Goal: Transaction & Acquisition: Download file/media

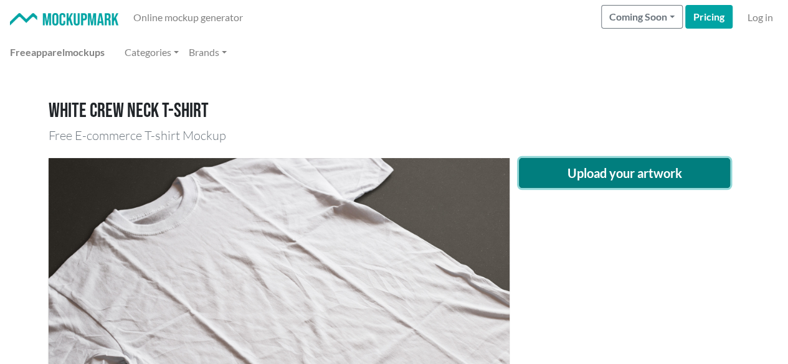
click at [640, 175] on button "Upload your artwork" at bounding box center [625, 173] width 212 height 30
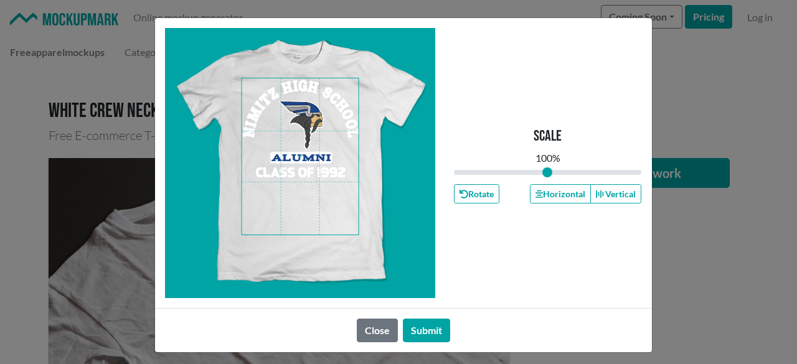
click at [293, 162] on span at bounding box center [300, 156] width 117 height 156
click at [536, 191] on icon "button" at bounding box center [539, 194] width 7 height 9
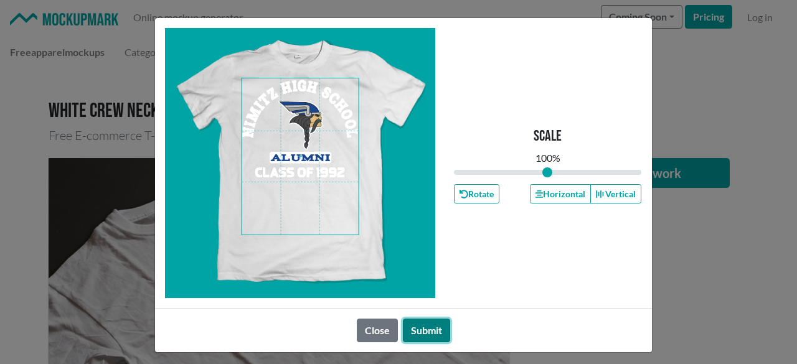
click at [429, 331] on button "Submit" at bounding box center [426, 331] width 47 height 24
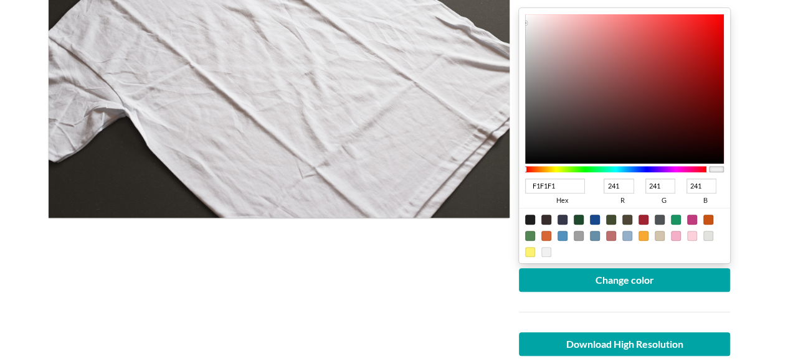
scroll to position [249, 0]
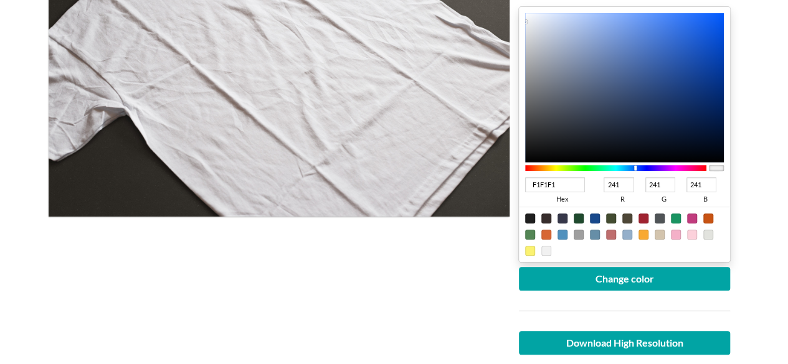
click at [635, 168] on div at bounding box center [616, 168] width 182 height 6
type input "0A44B1"
type input "10"
type input "68"
type input "177"
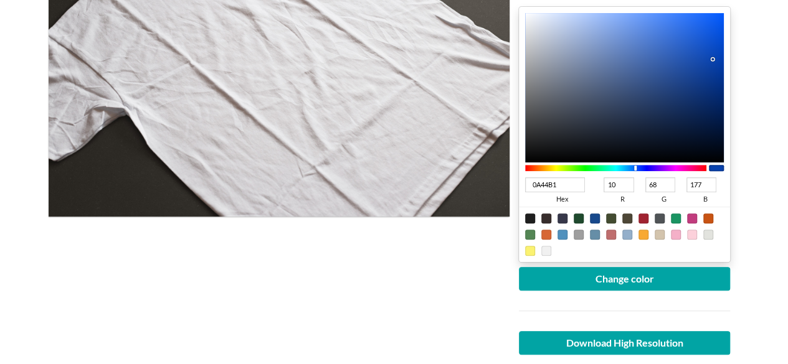
type input "0A43AF"
type input "67"
type input "175"
type input "093FA4"
type input "9"
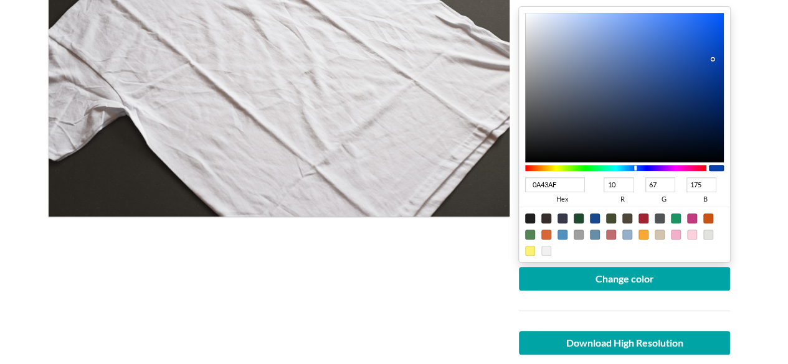
type input "63"
type input "164"
type input "083891"
type input "8"
type input "56"
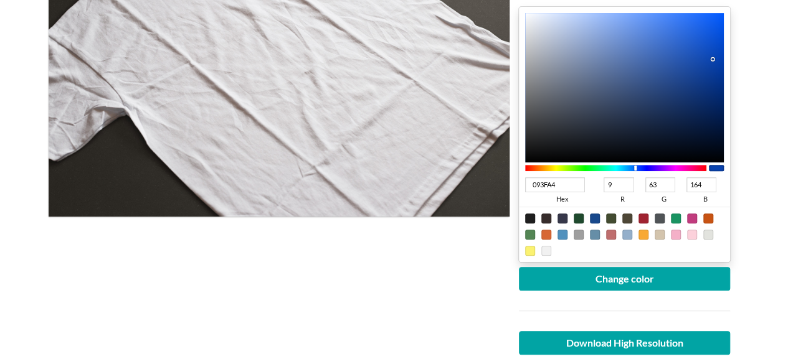
type input "145"
type input "08378F"
type input "55"
type input "143"
type input "08368D"
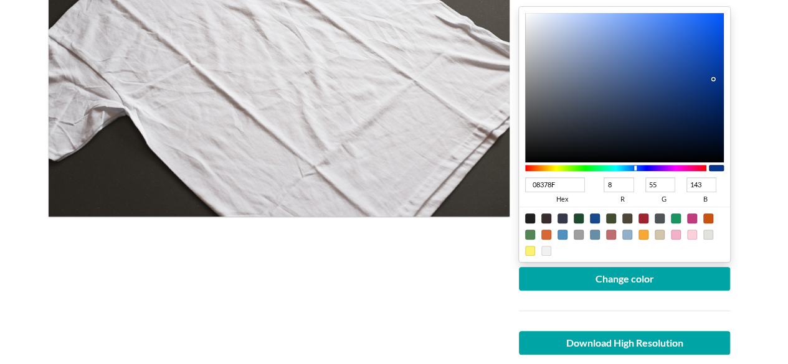
type input "54"
type input "141"
drag, startPoint x: 713, startPoint y: 58, endPoint x: 713, endPoint y: 79, distance: 21.2
click at [713, 79] on div at bounding box center [624, 88] width 199 height 150
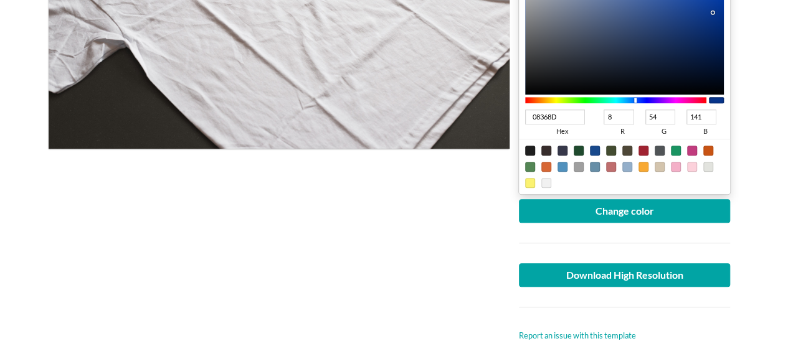
scroll to position [374, 0]
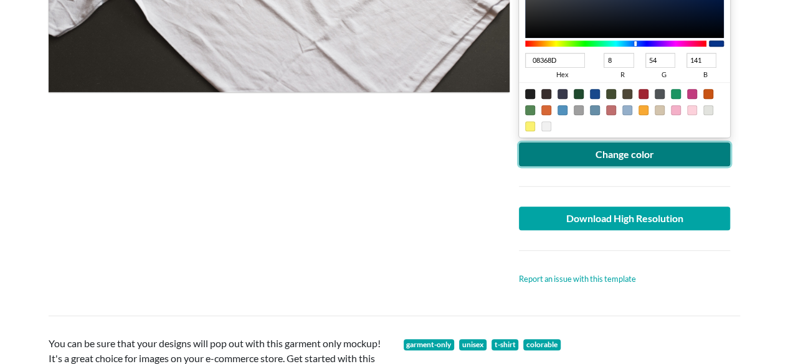
click at [617, 153] on button "Change color" at bounding box center [625, 155] width 212 height 24
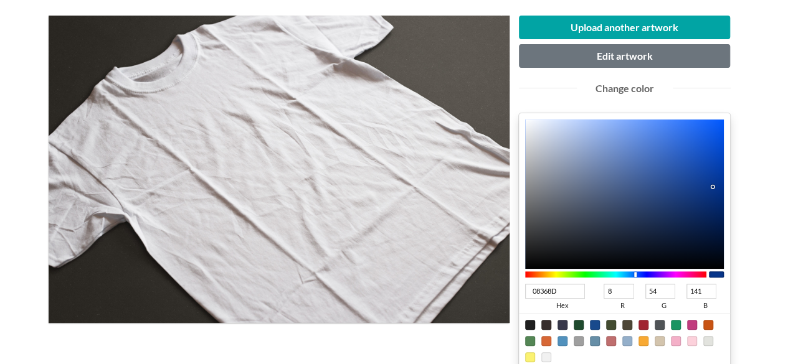
scroll to position [187, 0]
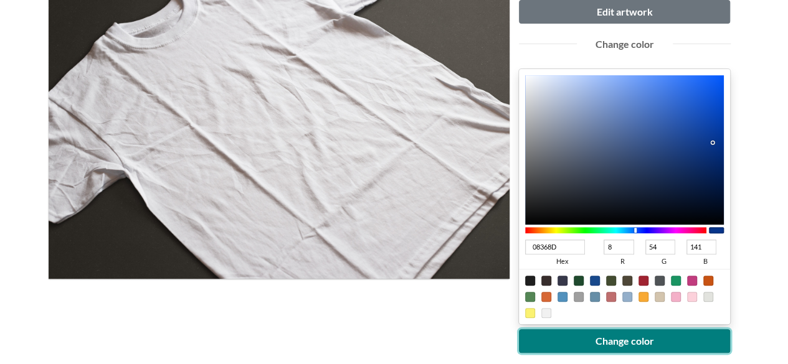
click at [593, 339] on button "Change color" at bounding box center [625, 342] width 212 height 24
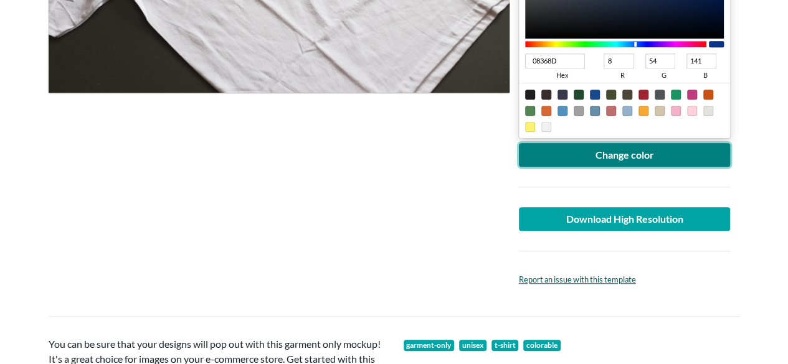
scroll to position [374, 0]
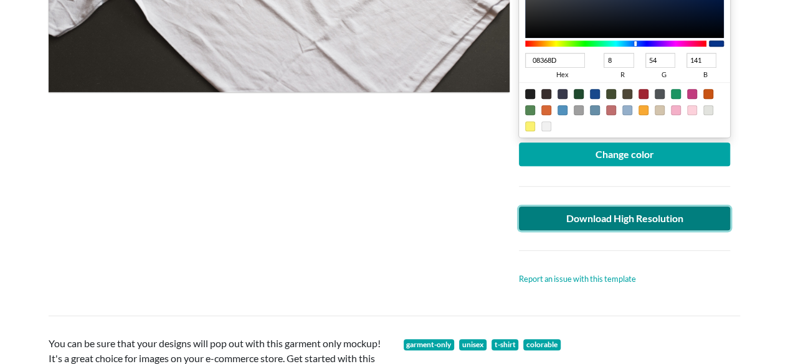
click at [571, 212] on link "Download High Resolution" at bounding box center [625, 219] width 212 height 24
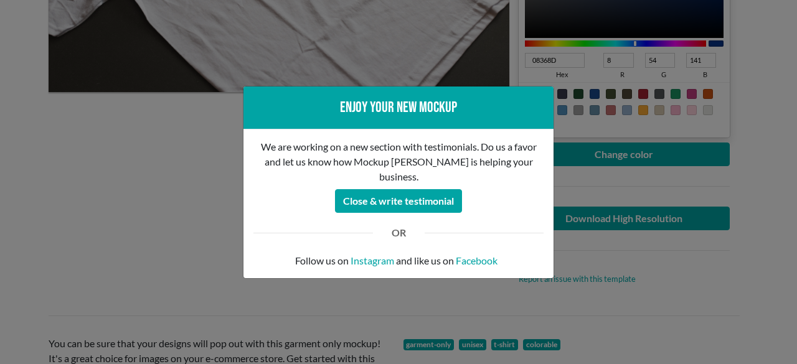
click at [14, 140] on div "Enjoy your new mockup We are working on a new section with testimonials. Do us …" at bounding box center [398, 182] width 797 height 364
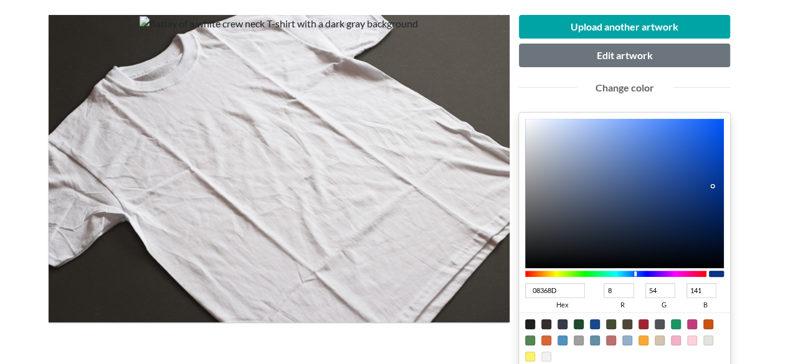
scroll to position [125, 0]
